Goal: Information Seeking & Learning: Learn about a topic

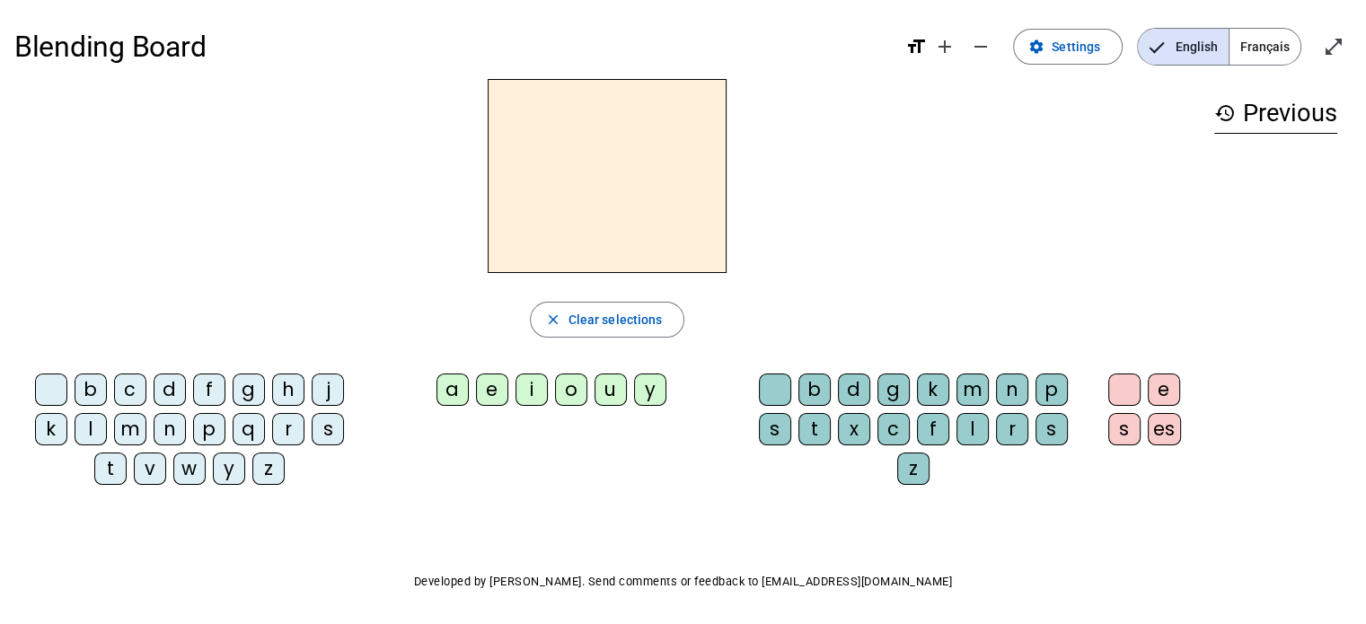
click at [208, 435] on div "p" at bounding box center [209, 429] width 32 height 32
click at [462, 387] on div "a" at bounding box center [452, 390] width 32 height 32
click at [564, 379] on div "o" at bounding box center [571, 390] width 32 height 32
click at [1254, 39] on span "Français" at bounding box center [1264, 47] width 71 height 36
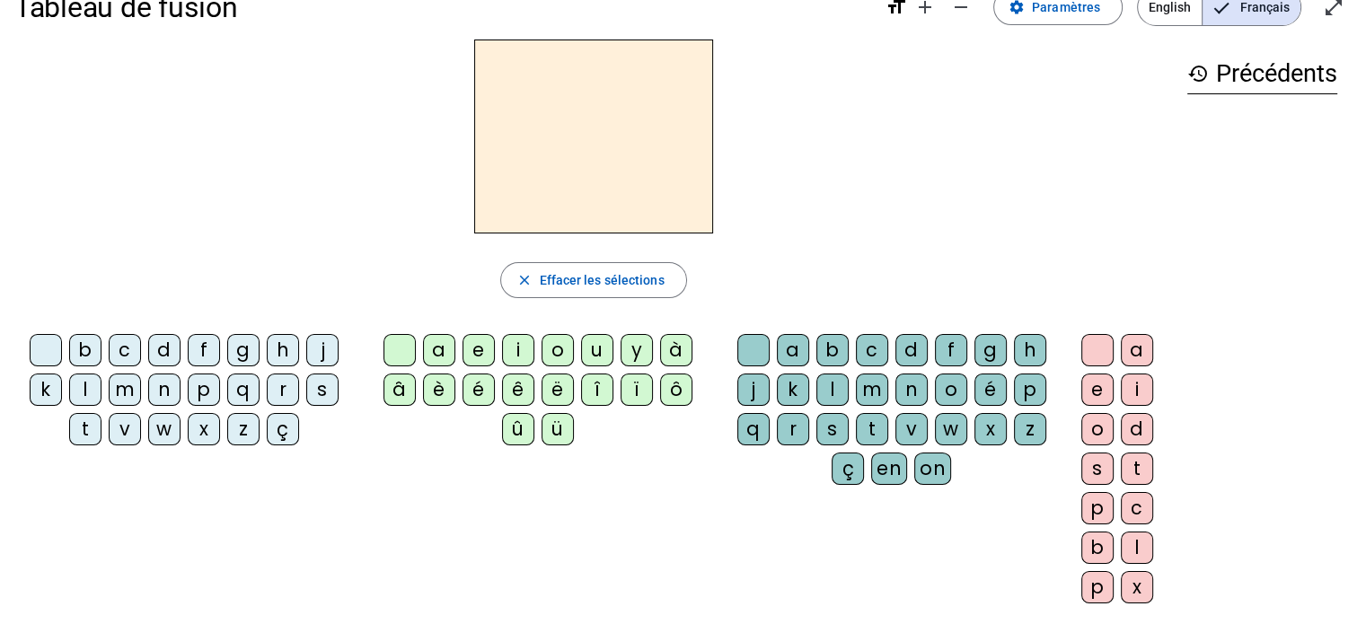
scroll to position [39, 0]
click at [248, 391] on div "q" at bounding box center [243, 390] width 32 height 32
click at [321, 389] on div "s" at bounding box center [322, 390] width 32 height 32
click at [676, 387] on div "ô" at bounding box center [676, 390] width 32 height 32
click at [937, 471] on div "on" at bounding box center [932, 469] width 37 height 32
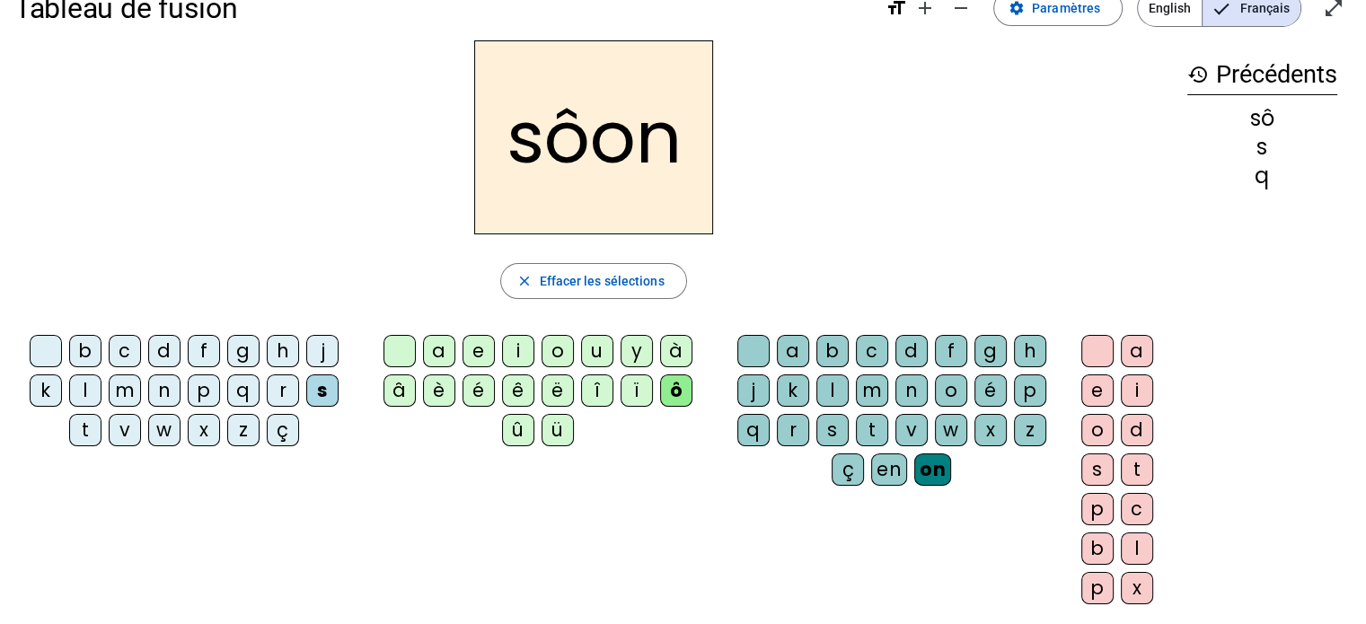
click at [672, 386] on div "ô" at bounding box center [676, 390] width 32 height 32
click at [672, 392] on div "ô" at bounding box center [676, 390] width 32 height 32
click at [384, 351] on div at bounding box center [399, 351] width 32 height 32
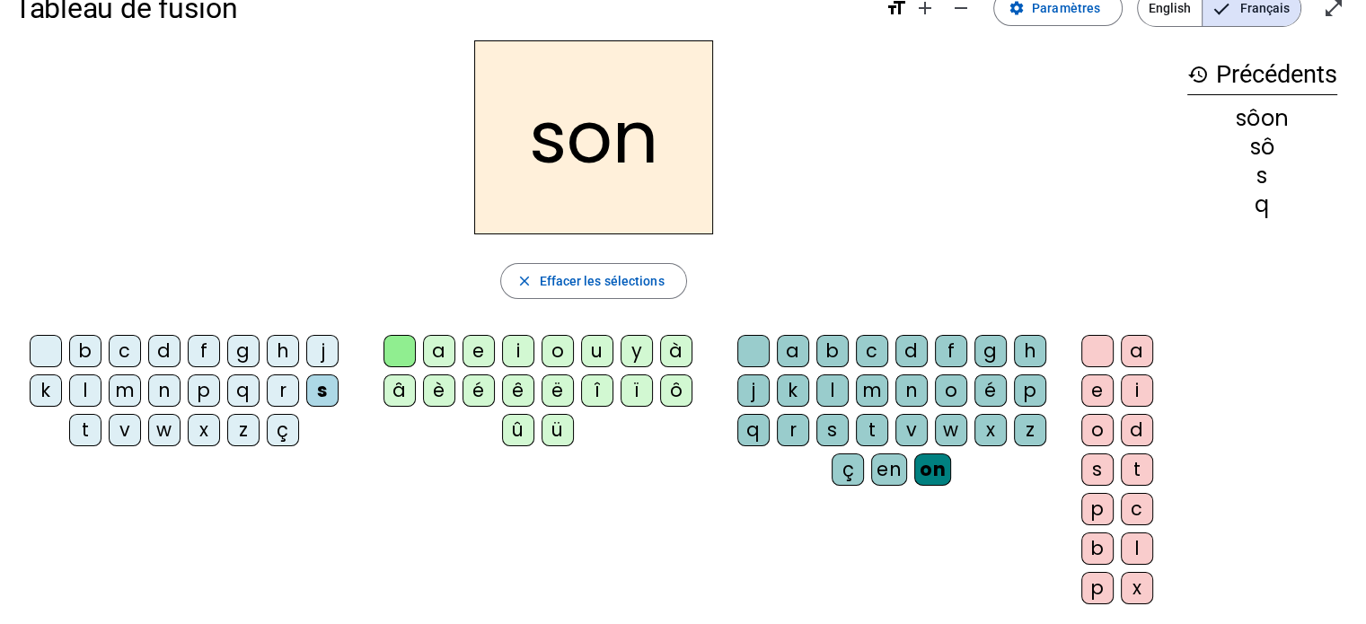
click at [1085, 462] on div "s" at bounding box center [1097, 469] width 32 height 32
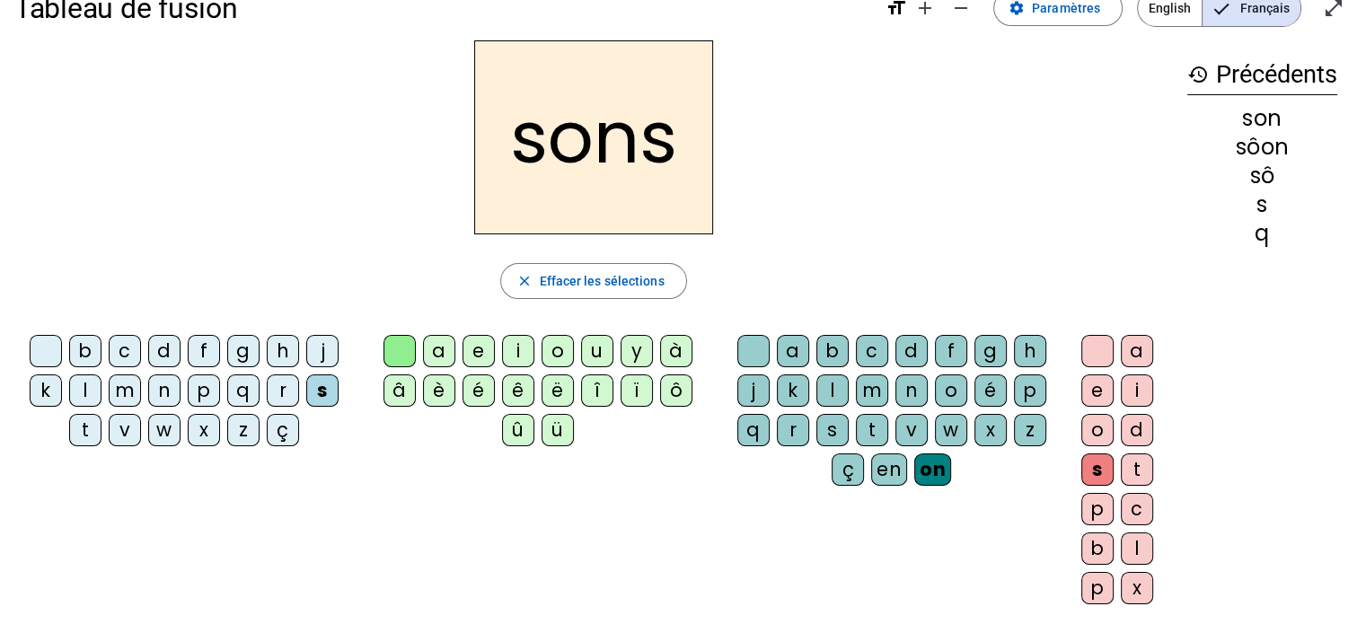
click at [244, 350] on div "g" at bounding box center [243, 351] width 32 height 32
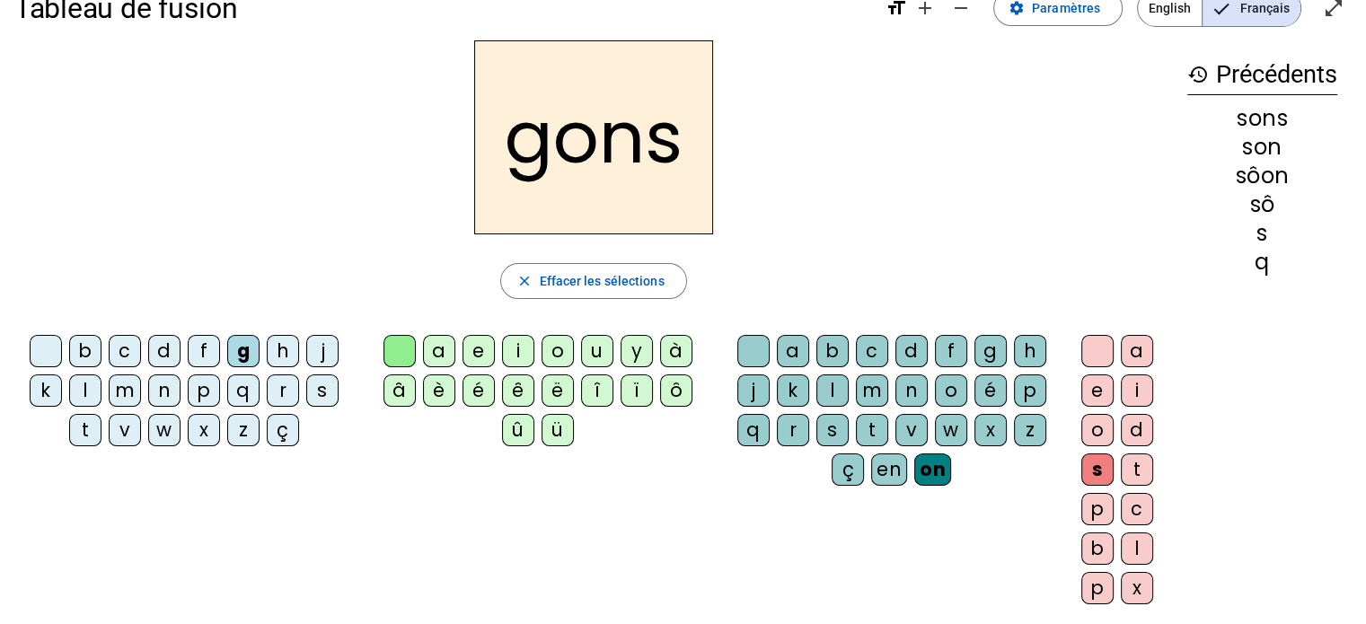
drag, startPoint x: 452, startPoint y: 346, endPoint x: 498, endPoint y: 355, distance: 47.5
click at [453, 347] on div "a" at bounding box center [439, 351] width 32 height 32
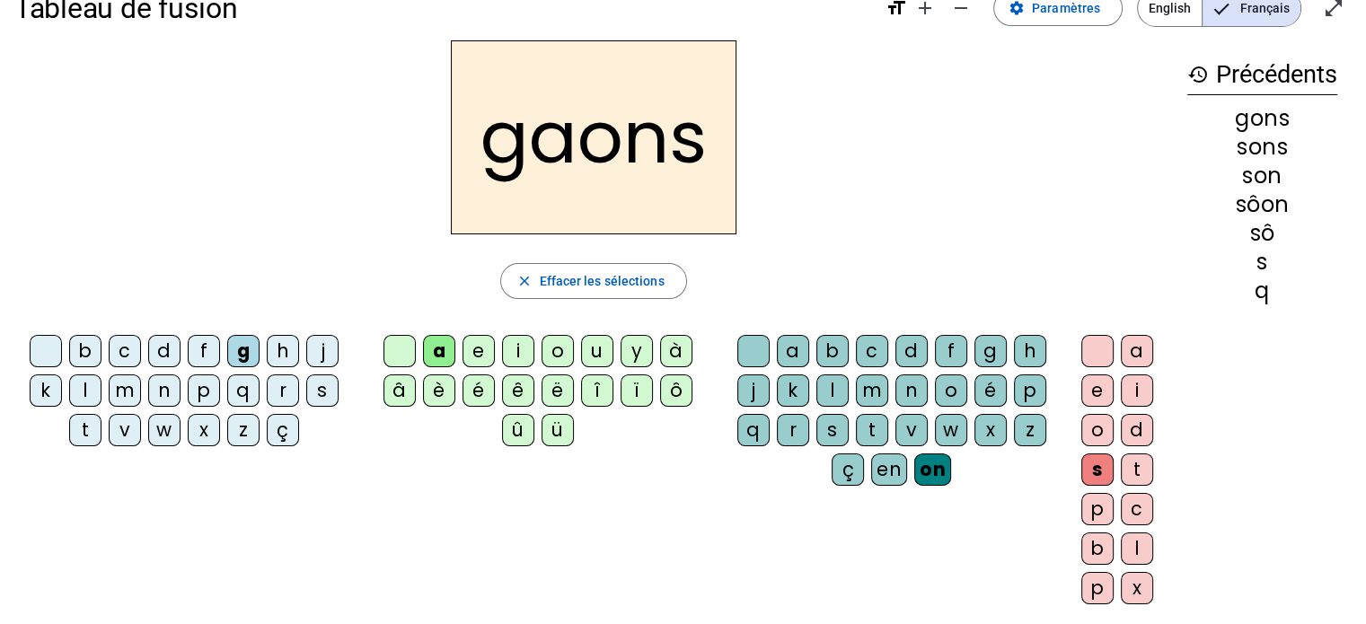
click at [859, 383] on div "m" at bounding box center [872, 390] width 32 height 32
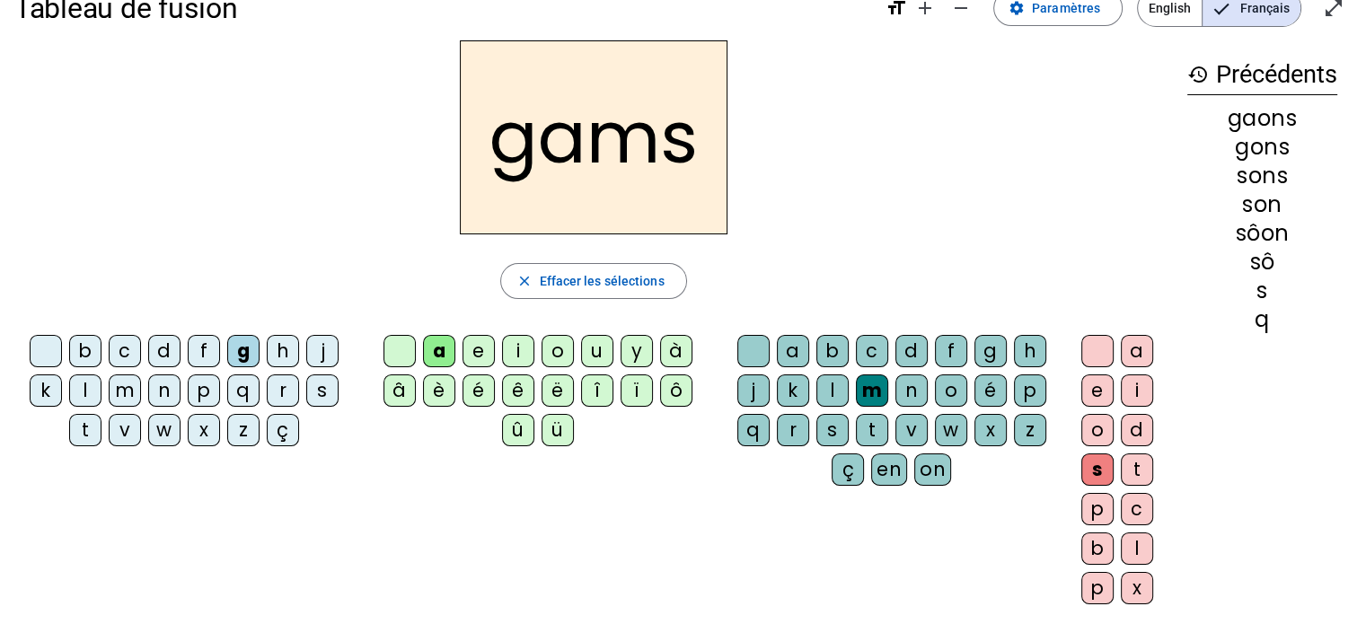
click at [1025, 399] on div "p" at bounding box center [1030, 390] width 32 height 32
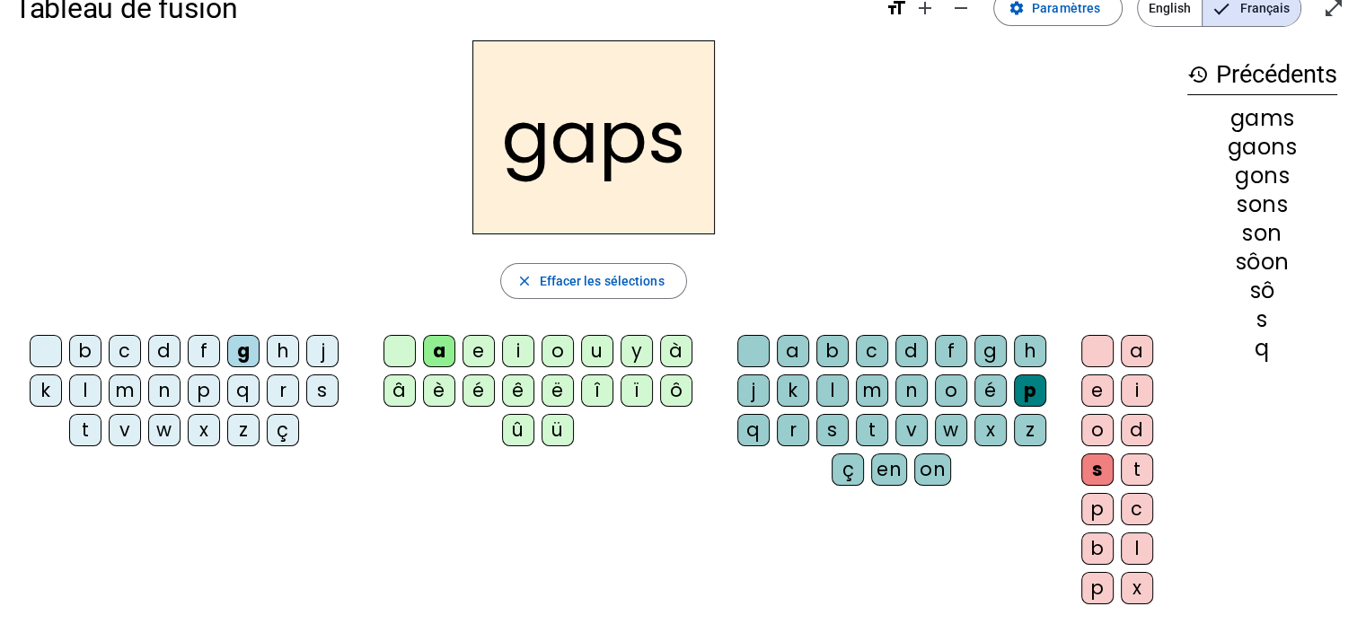
click at [880, 381] on div "m" at bounding box center [872, 390] width 32 height 32
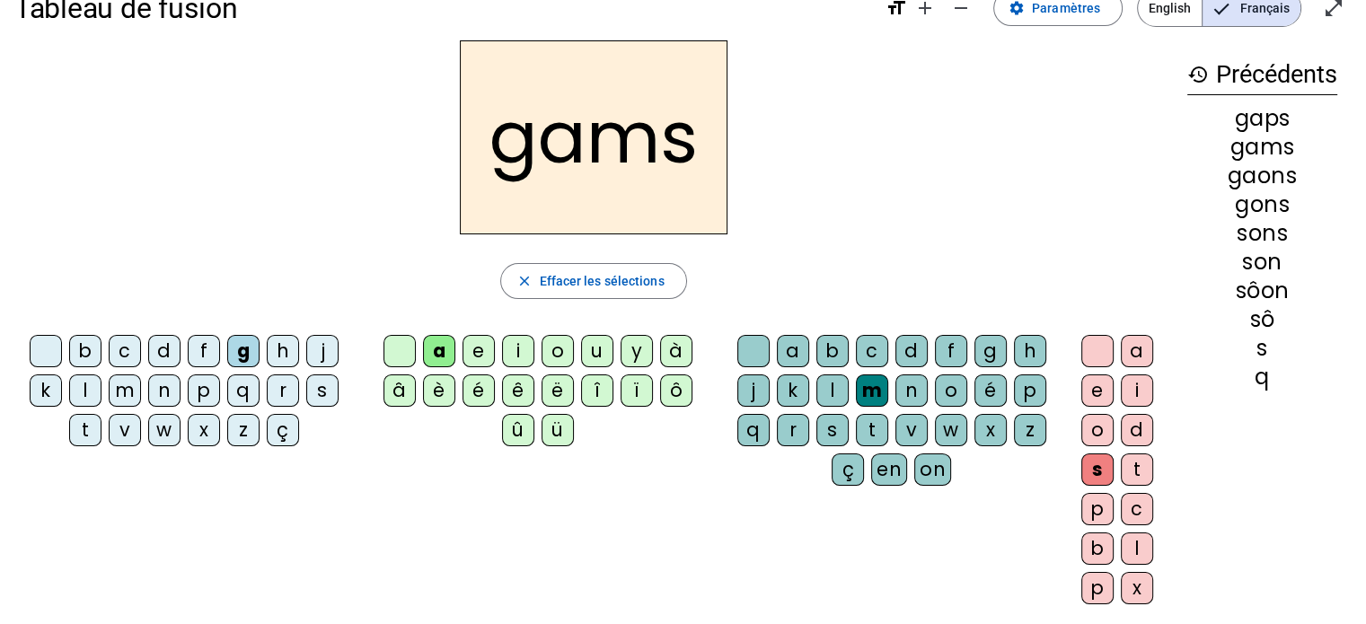
click at [1126, 348] on div "a" at bounding box center [1137, 351] width 32 height 32
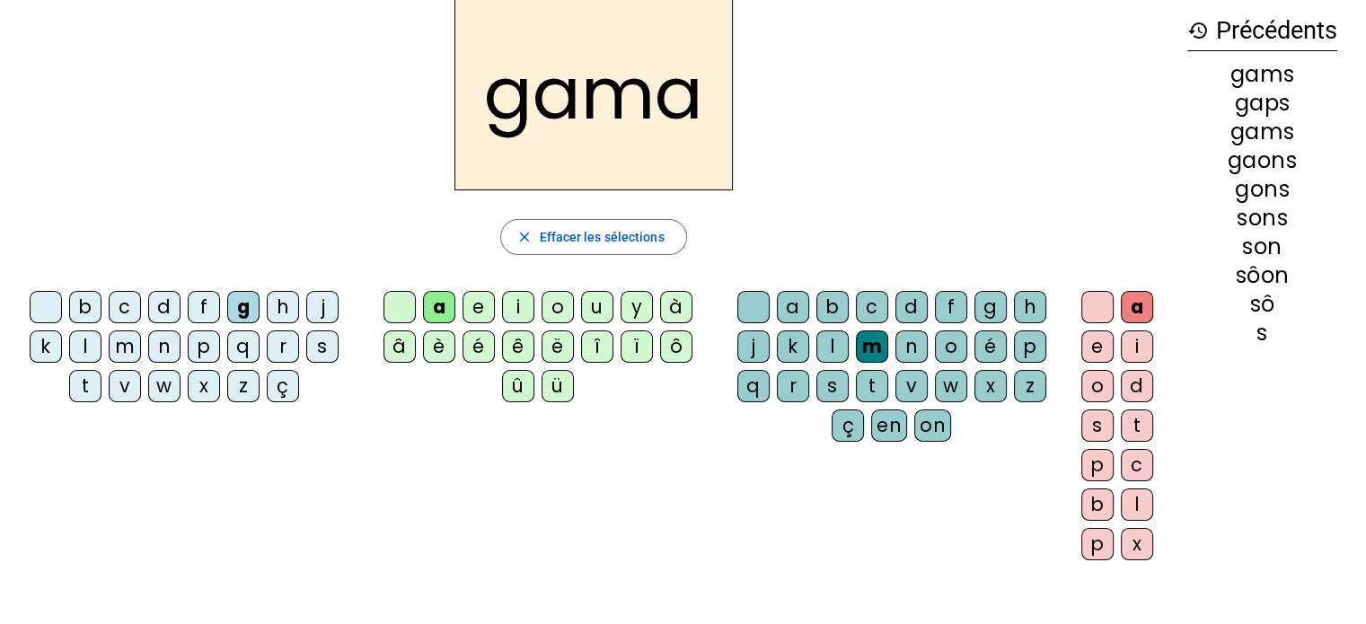
scroll to position [0, 0]
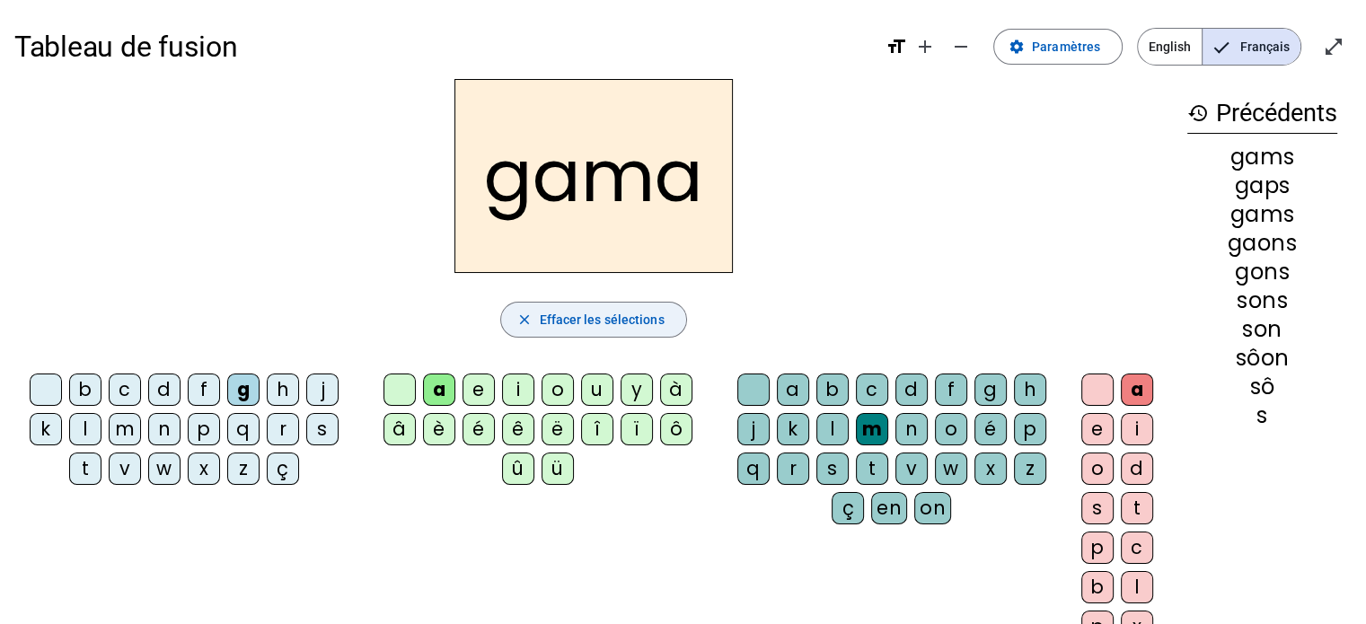
click at [602, 312] on span "Effacer les sélections" at bounding box center [601, 320] width 125 height 22
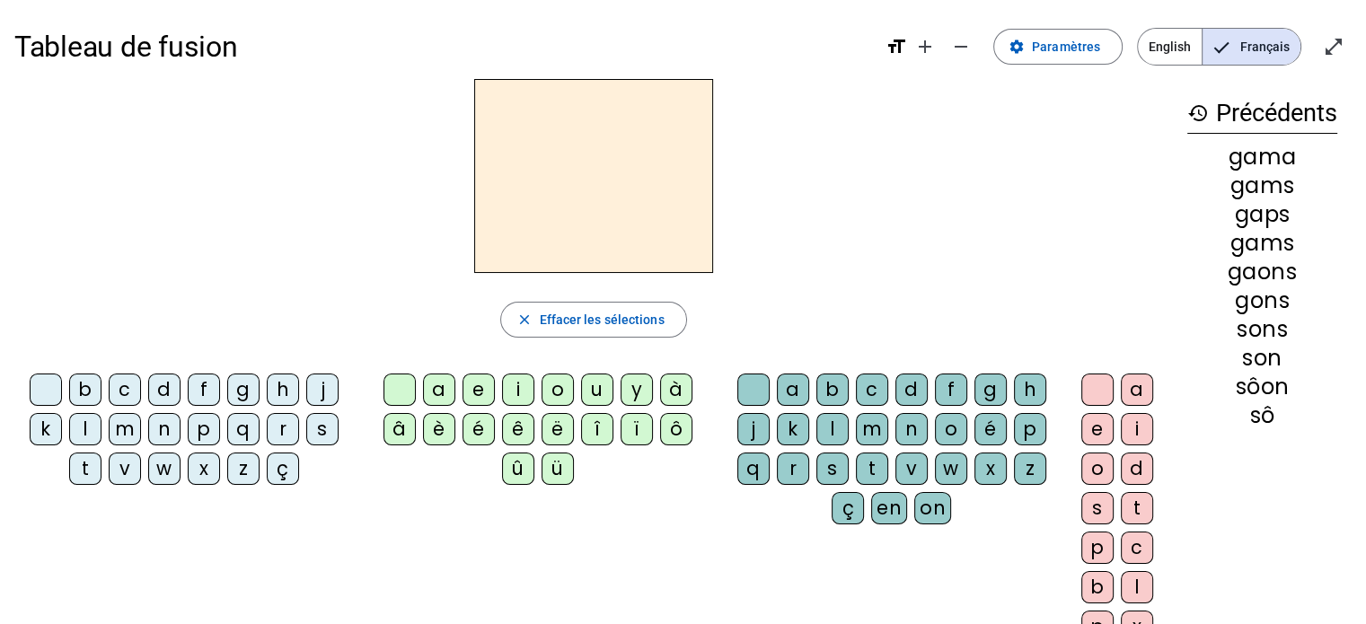
click at [124, 469] on div "v" at bounding box center [125, 469] width 32 height 32
click at [445, 389] on div "a" at bounding box center [439, 390] width 32 height 32
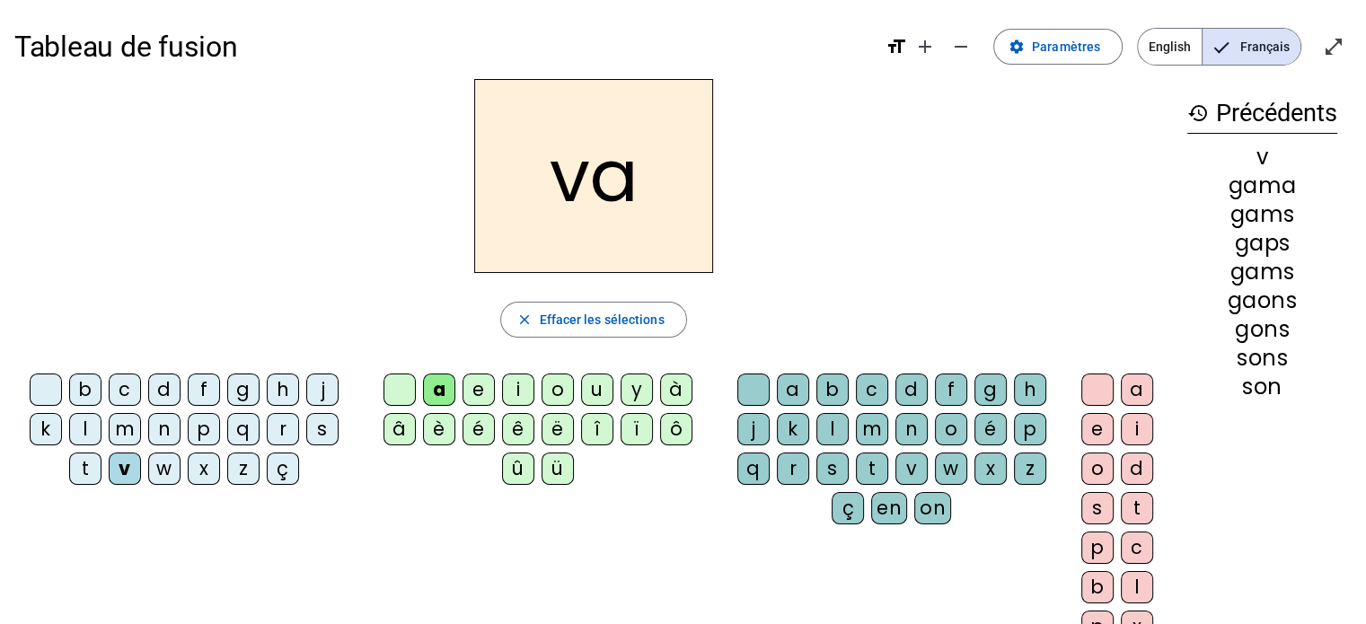
click at [875, 396] on div "c" at bounding box center [872, 390] width 32 height 32
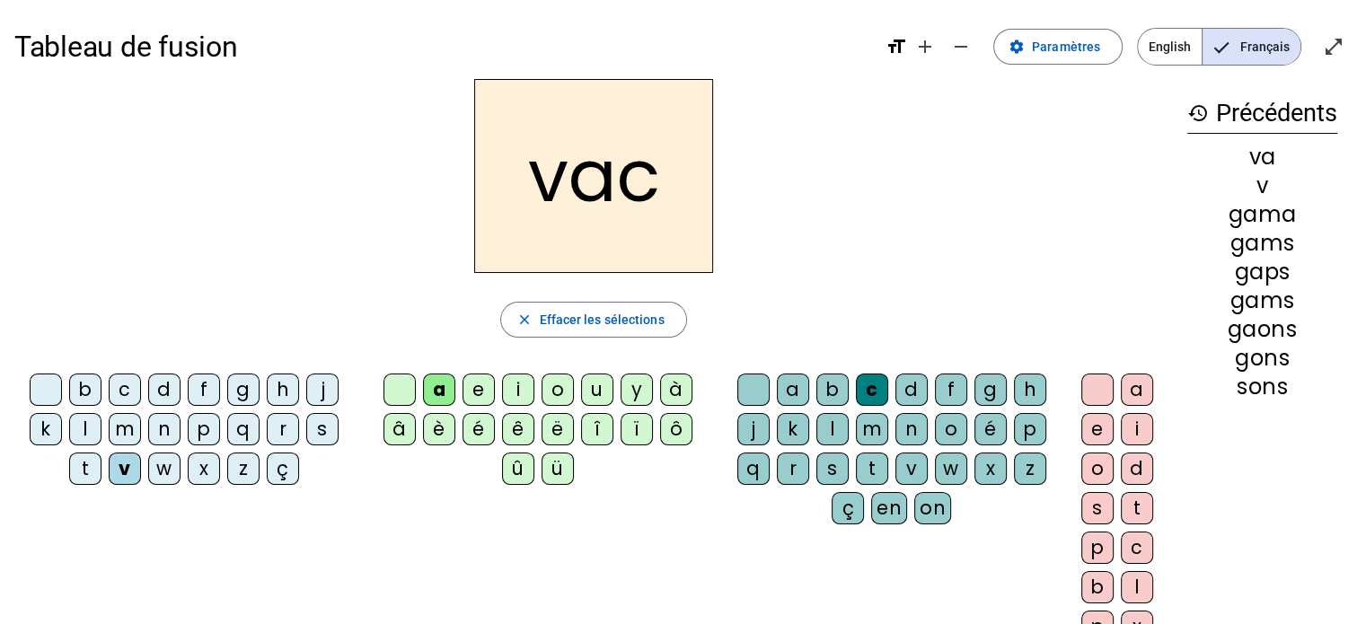
click at [1015, 383] on div "h" at bounding box center [1030, 390] width 32 height 32
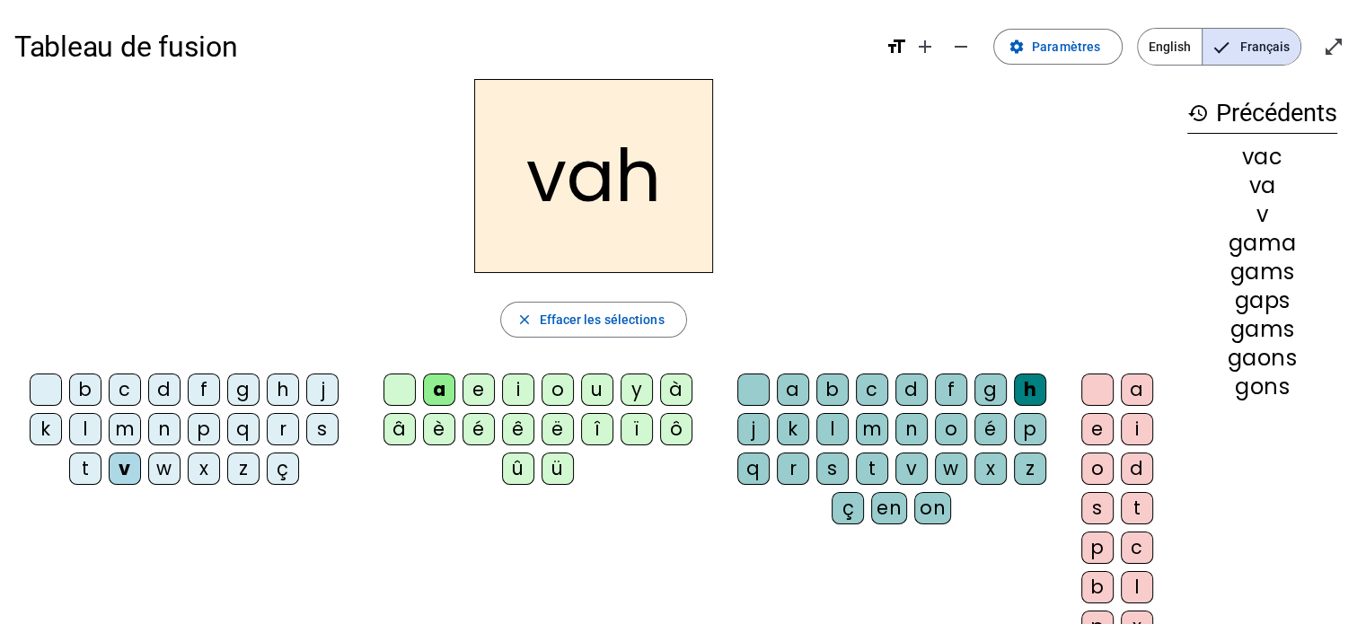
click at [875, 383] on div "c" at bounding box center [872, 390] width 32 height 32
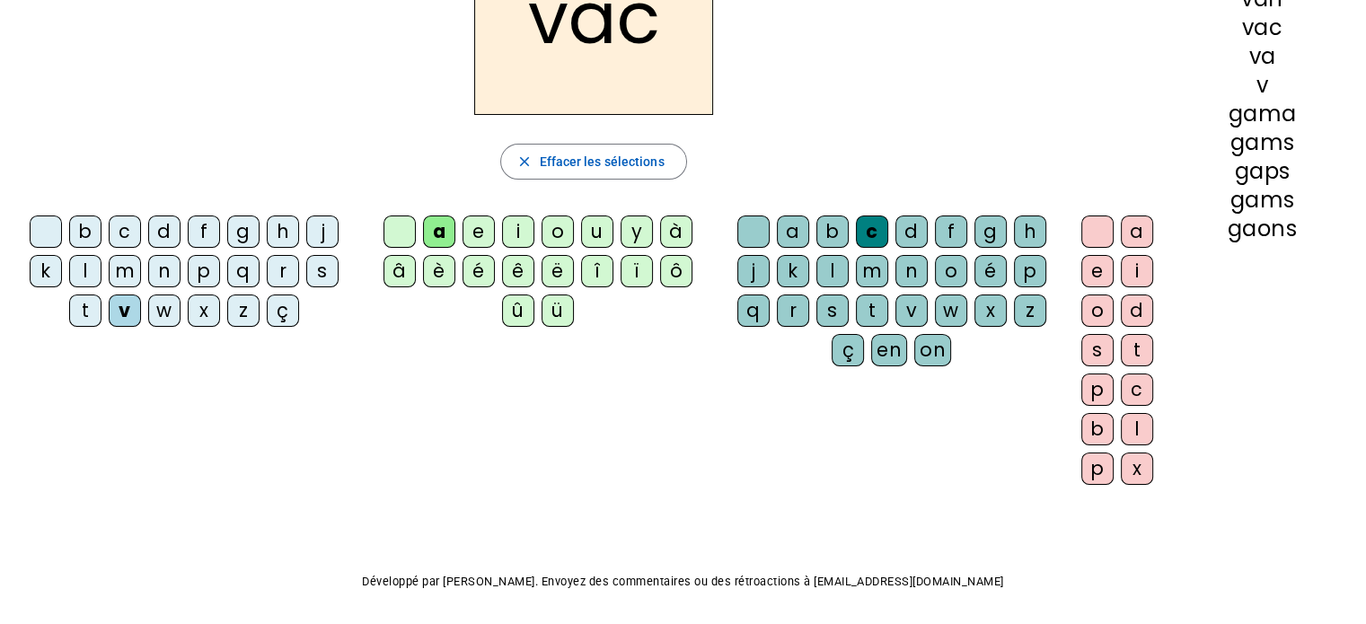
scroll to position [39, 0]
